Goal: Task Accomplishment & Management: Use online tool/utility

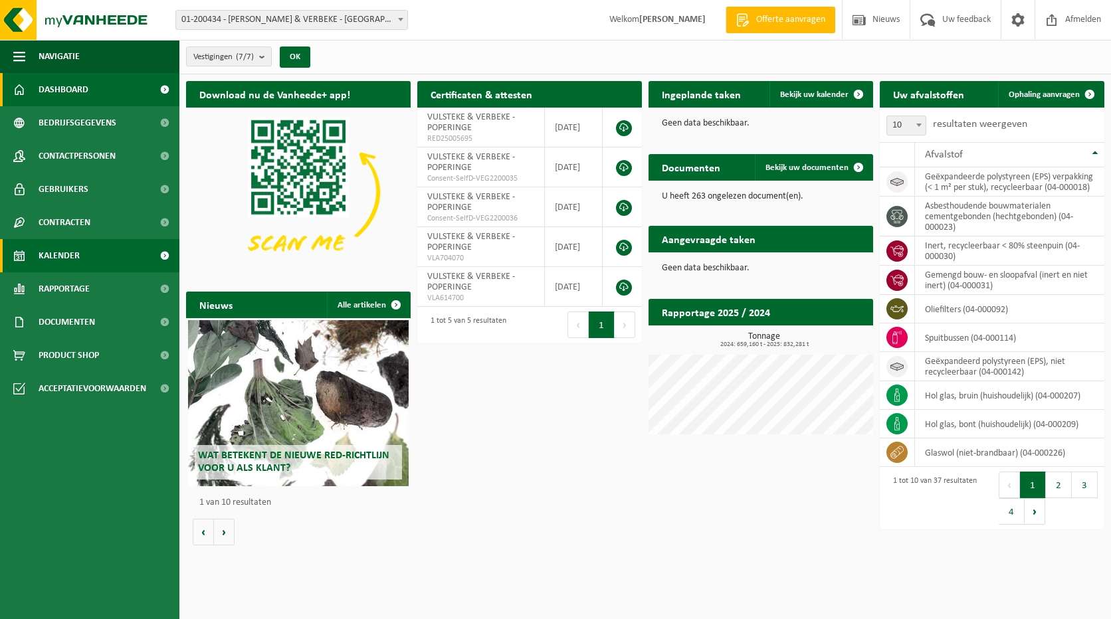
click at [59, 256] on span "Kalender" at bounding box center [59, 255] width 41 height 33
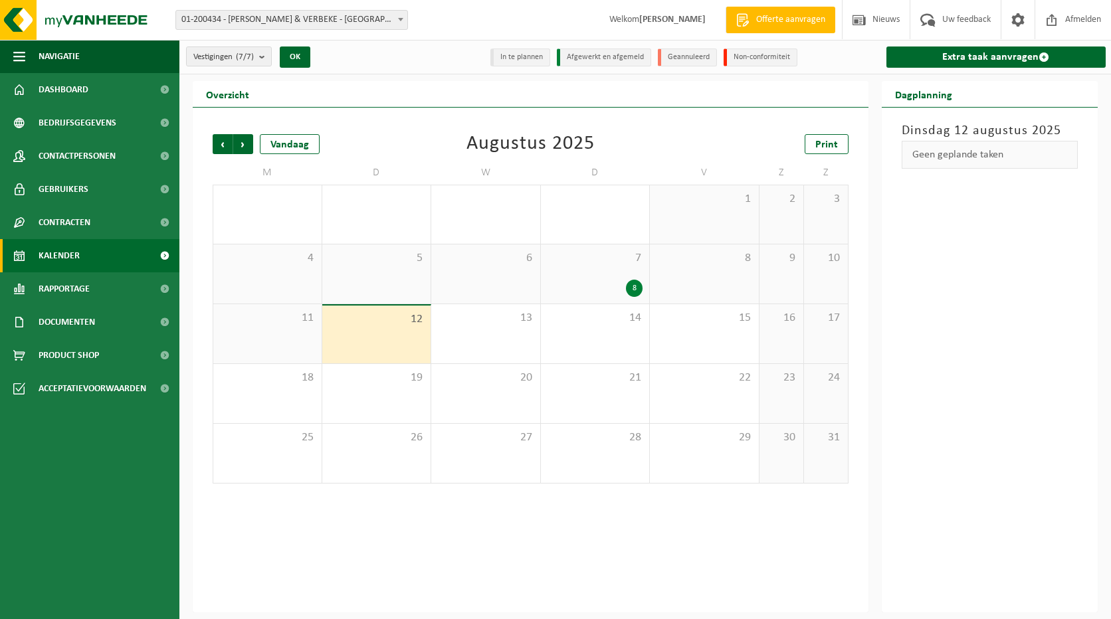
click at [348, 327] on div "12" at bounding box center [376, 335] width 109 height 58
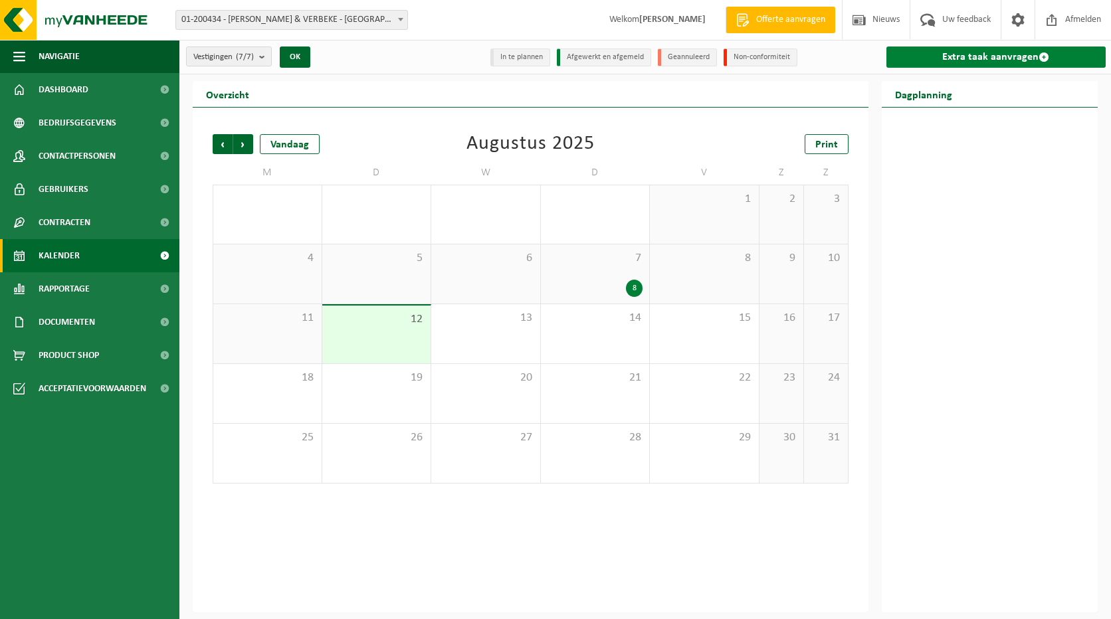
click at [1009, 58] on link "Extra taak aanvragen" at bounding box center [996, 56] width 220 height 21
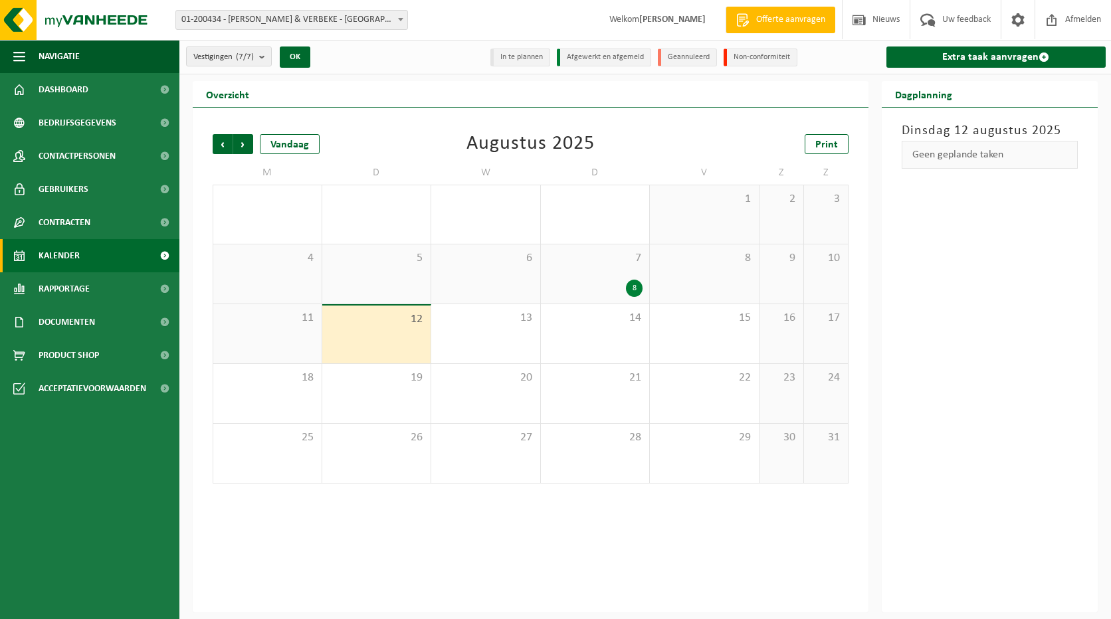
click at [369, 324] on span "12" at bounding box center [377, 319] width 96 height 15
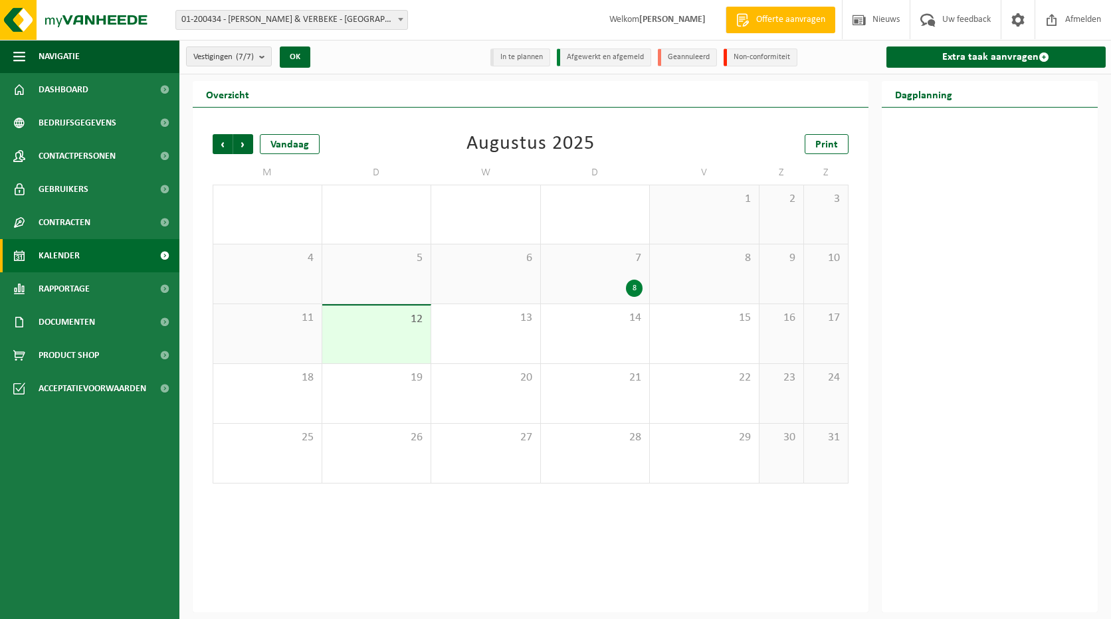
click at [369, 324] on span "12" at bounding box center [377, 319] width 96 height 15
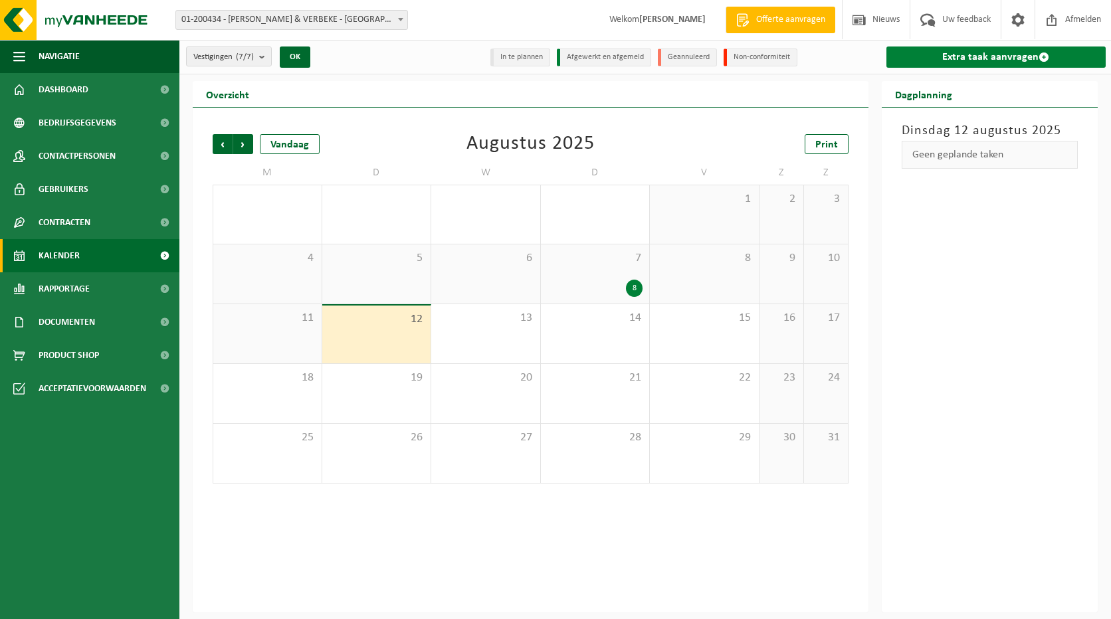
click at [947, 64] on link "Extra taak aanvragen" at bounding box center [996, 56] width 220 height 21
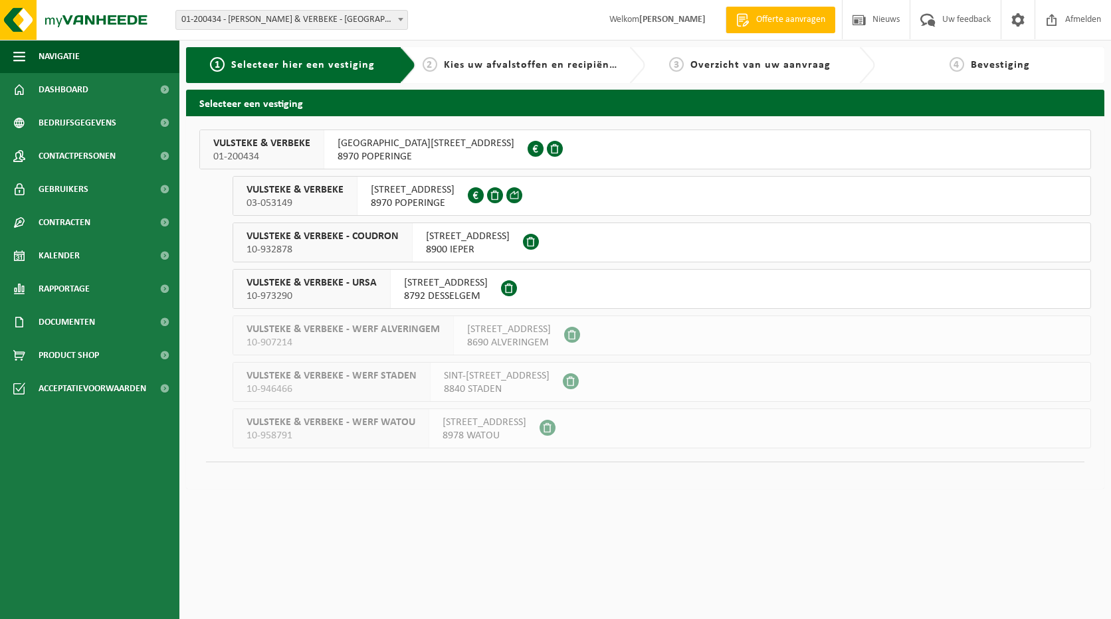
click at [399, 202] on span "8970 POPERINGE" at bounding box center [413, 203] width 84 height 13
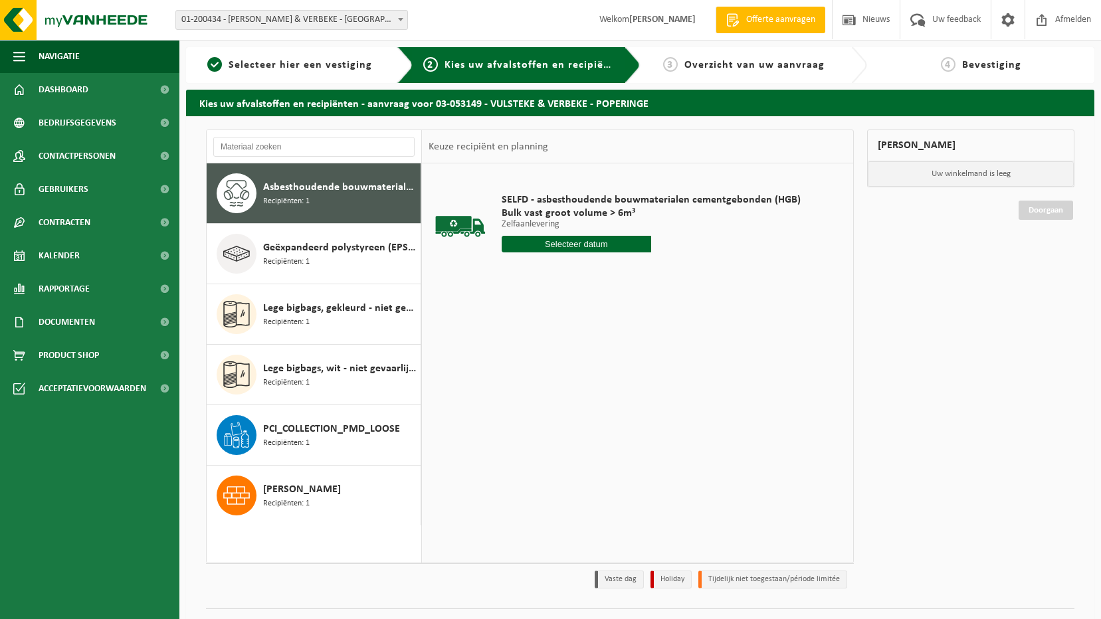
click at [599, 248] on input "text" at bounding box center [576, 244] width 149 height 17
click at [540, 355] on div "12" at bounding box center [536, 361] width 23 height 21
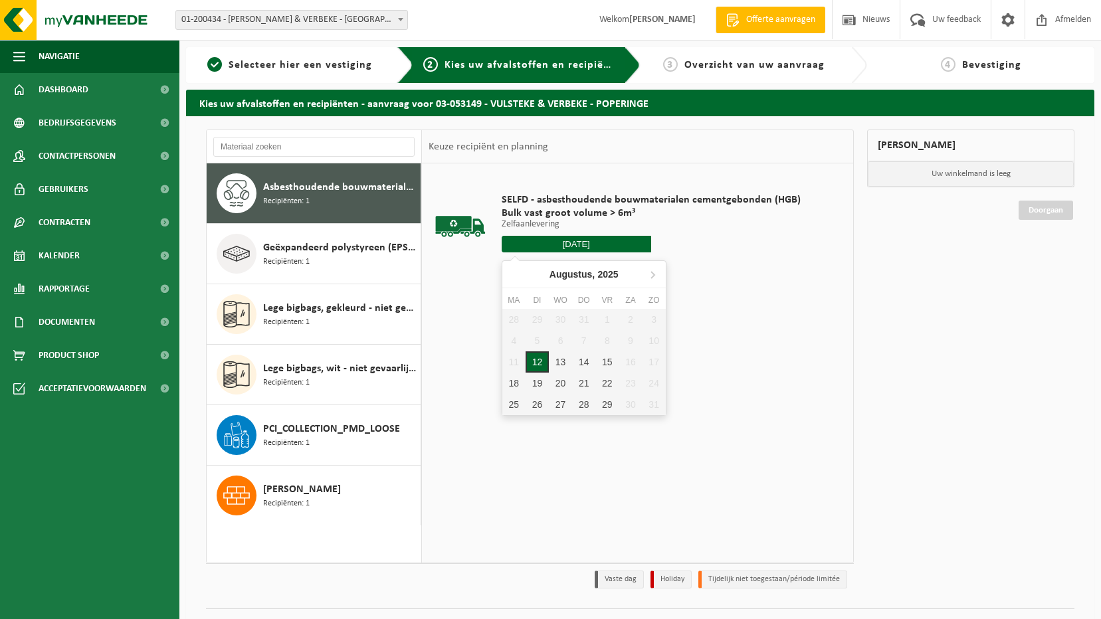
type input "Van 2025-08-12"
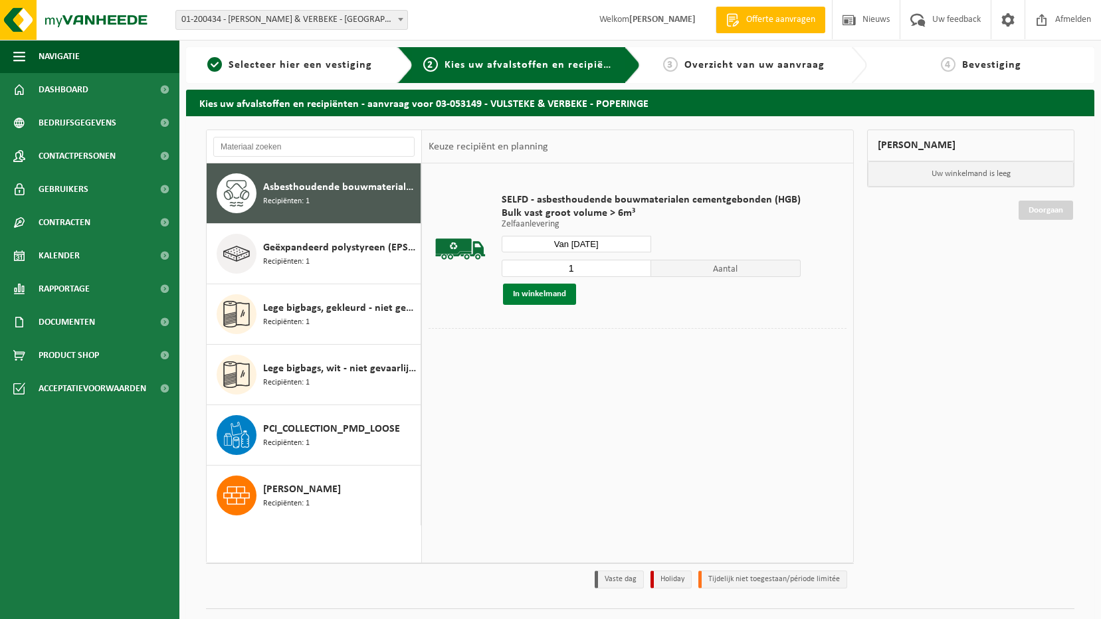
click at [563, 293] on button "In winkelmand" at bounding box center [539, 294] width 73 height 21
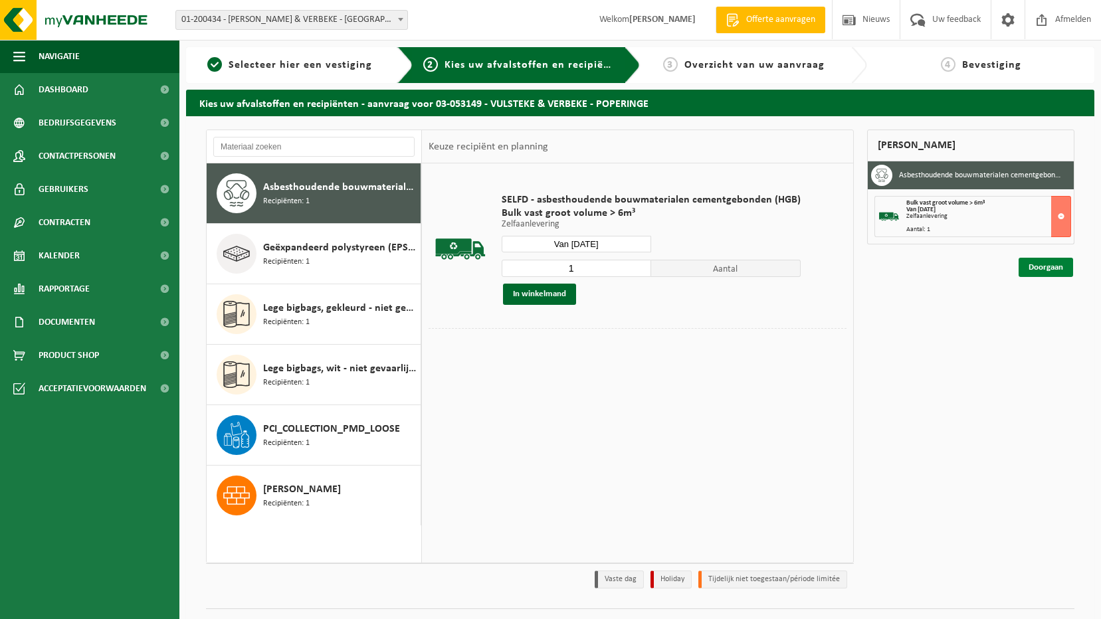
click at [1052, 268] on link "Doorgaan" at bounding box center [1045, 267] width 54 height 19
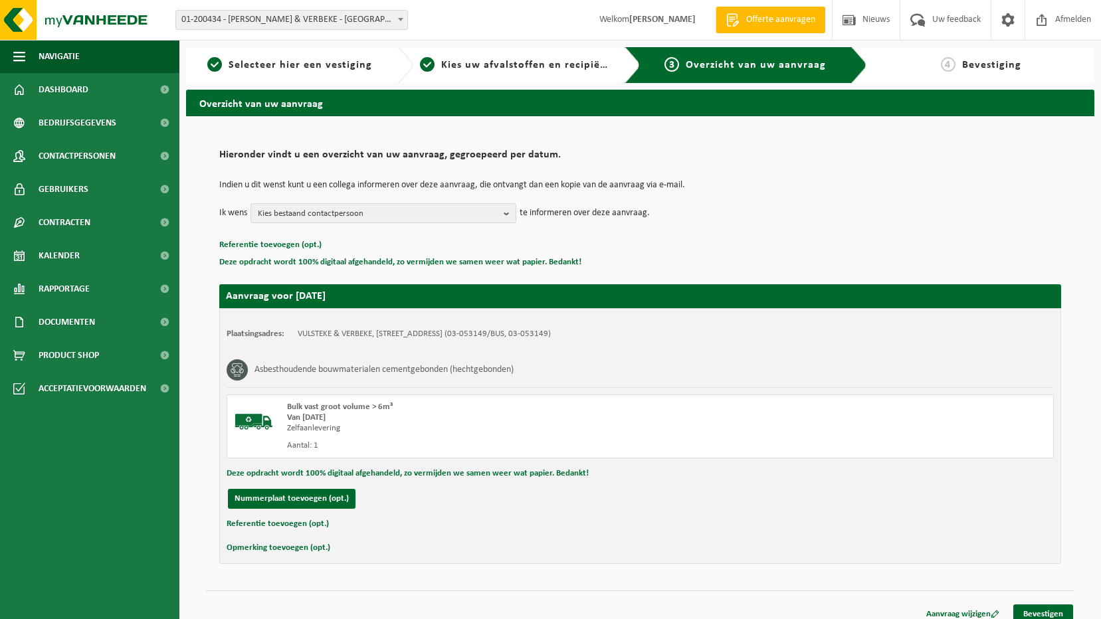
scroll to position [12, 0]
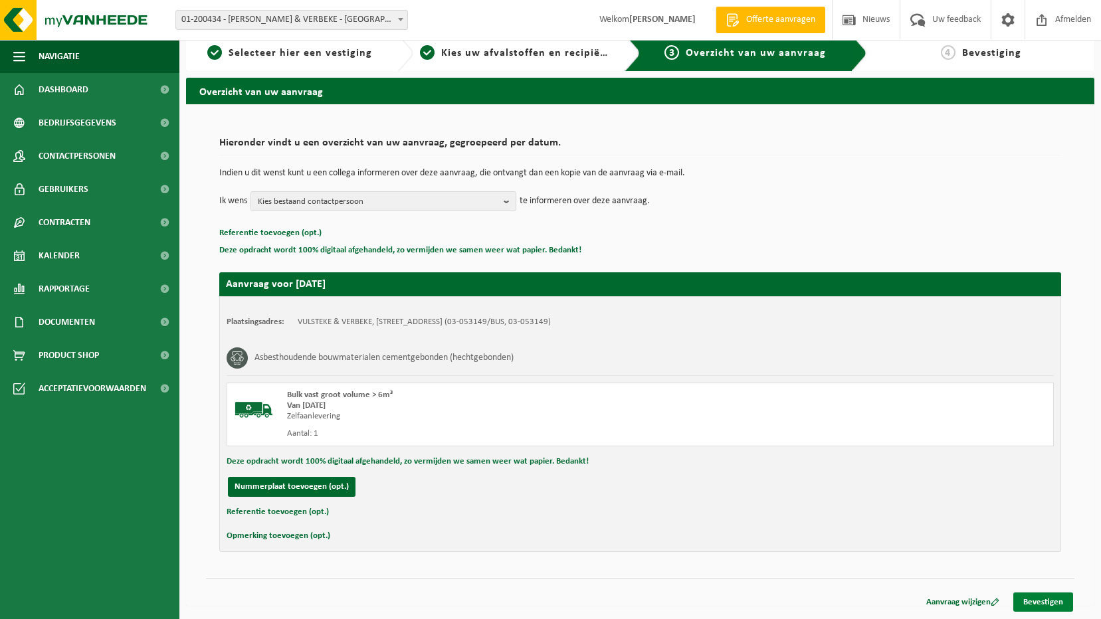
click at [1034, 601] on link "Bevestigen" at bounding box center [1043, 602] width 60 height 19
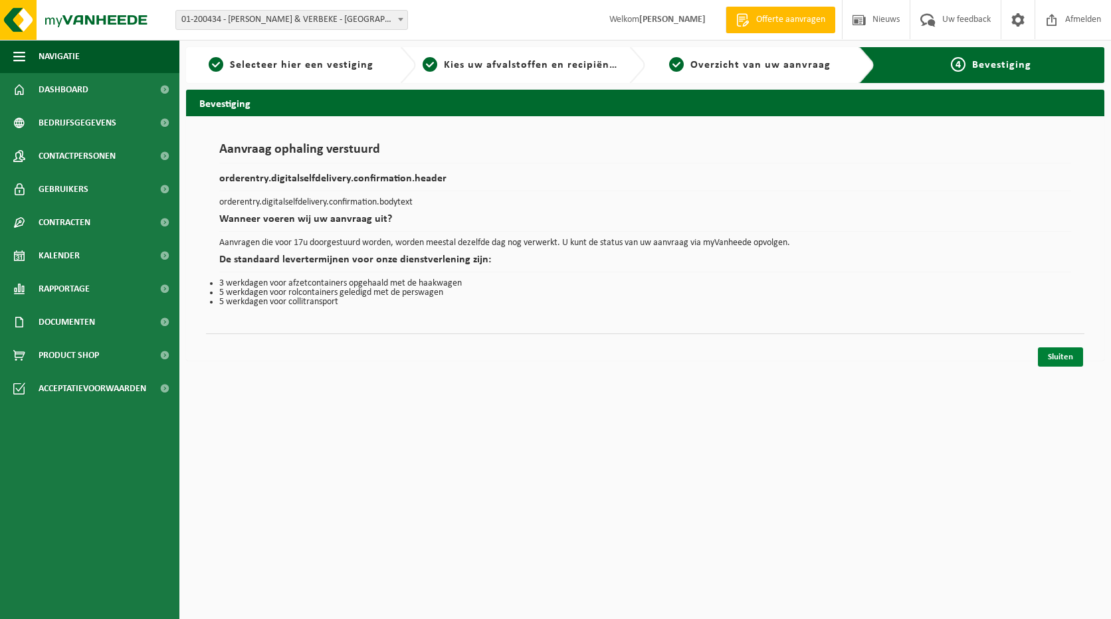
click at [1060, 362] on link "Sluiten" at bounding box center [1060, 356] width 45 height 19
